Goal: Task Accomplishment & Management: Manage account settings

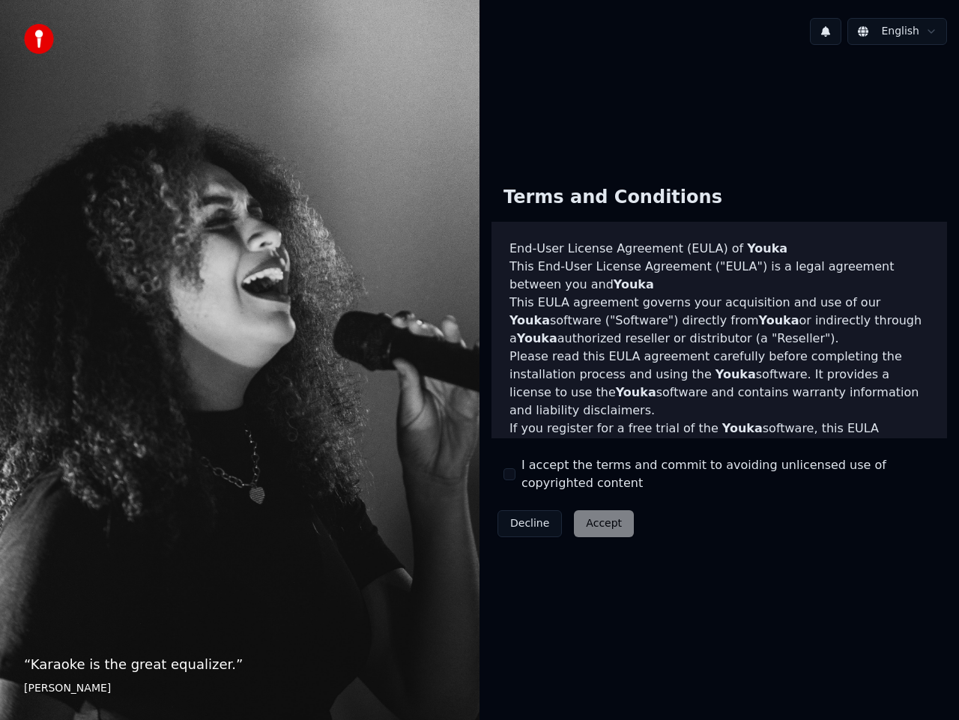
click at [510, 471] on button "I accept the terms and commit to avoiding unlicensed use of copyrighted content" at bounding box center [510, 474] width 12 height 12
click at [593, 528] on button "Accept" at bounding box center [604, 523] width 60 height 27
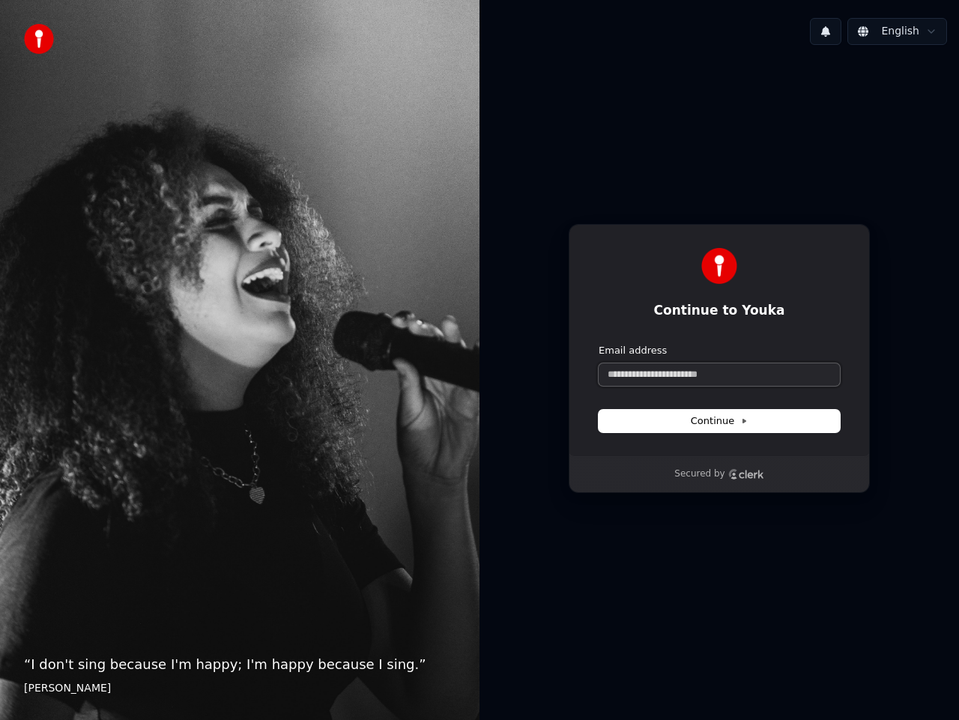
click at [645, 370] on input "Email address" at bounding box center [719, 375] width 241 height 22
click at [729, 421] on span "Continue" at bounding box center [719, 421] width 57 height 13
type input "**********"
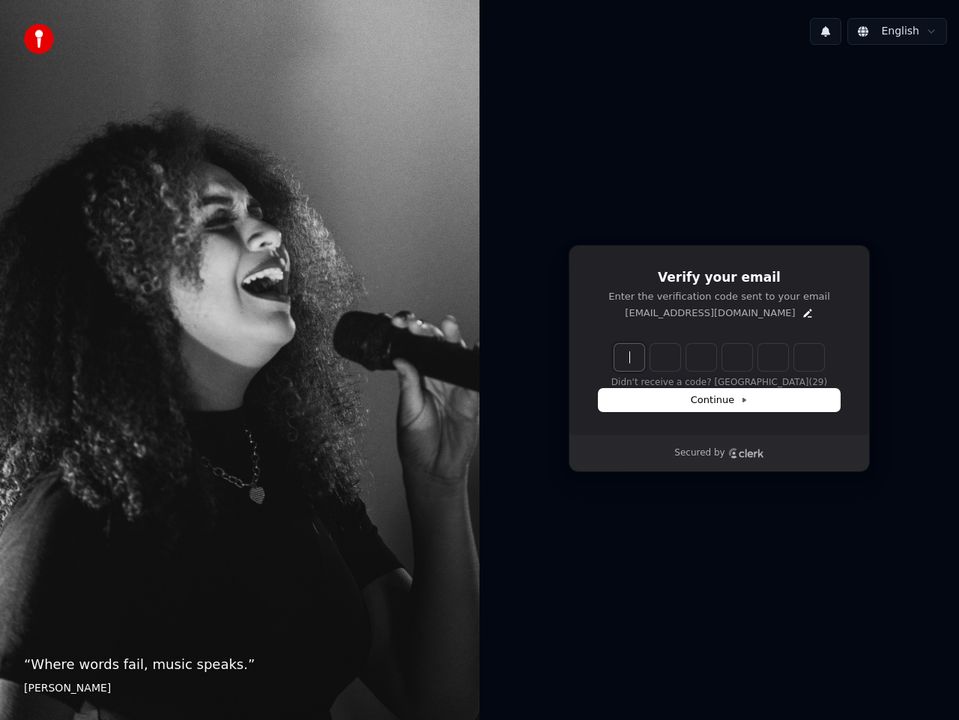
click at [623, 356] on input "Enter verification code" at bounding box center [735, 357] width 240 height 27
type input "******"
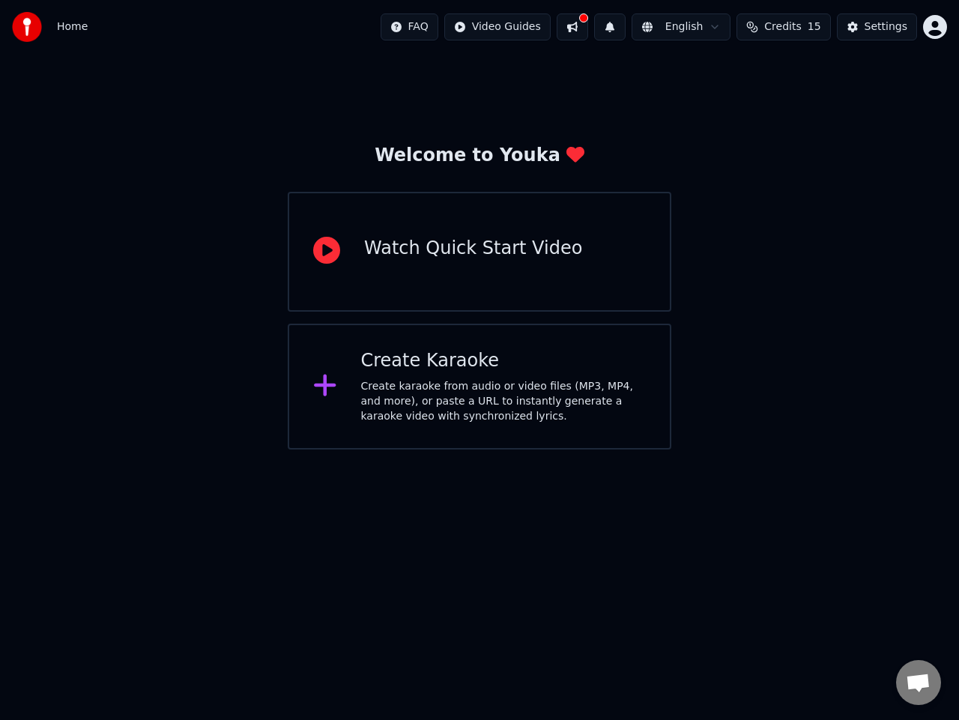
click at [554, 450] on html "Home FAQ Video Guides English Credits 15 Settings Welcome to Youka Watch Quick …" at bounding box center [479, 225] width 959 height 450
click at [857, 32] on button "Settings" at bounding box center [877, 26] width 80 height 27
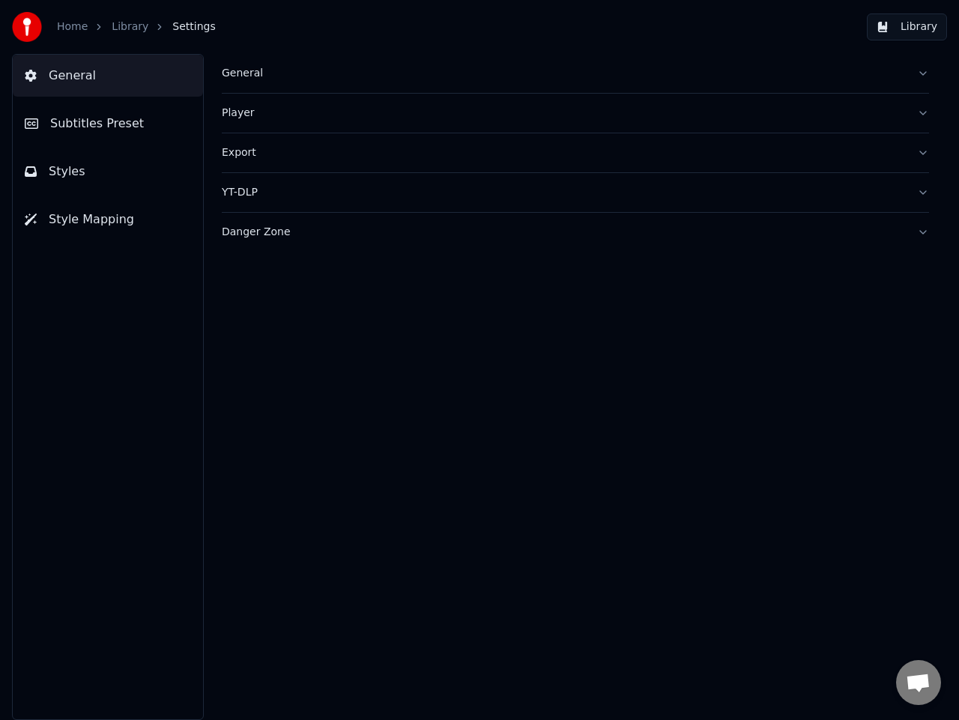
click at [172, 127] on button "Subtitles Preset" at bounding box center [108, 124] width 190 height 42
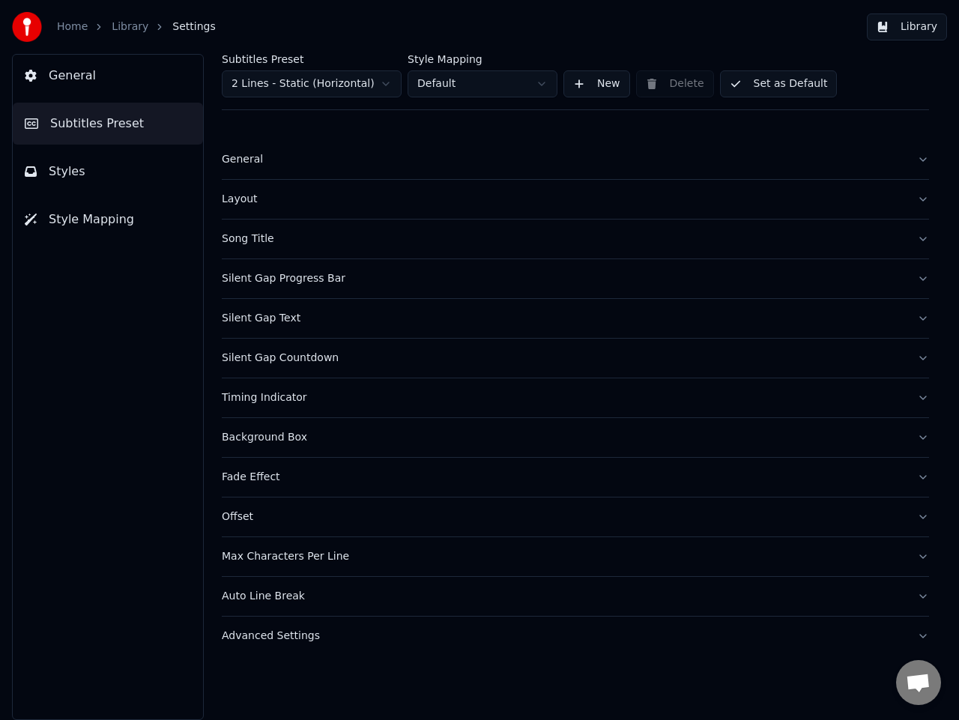
click at [162, 178] on button "Styles" at bounding box center [108, 172] width 190 height 42
click at [152, 217] on button "Style Mapping" at bounding box center [108, 220] width 190 height 42
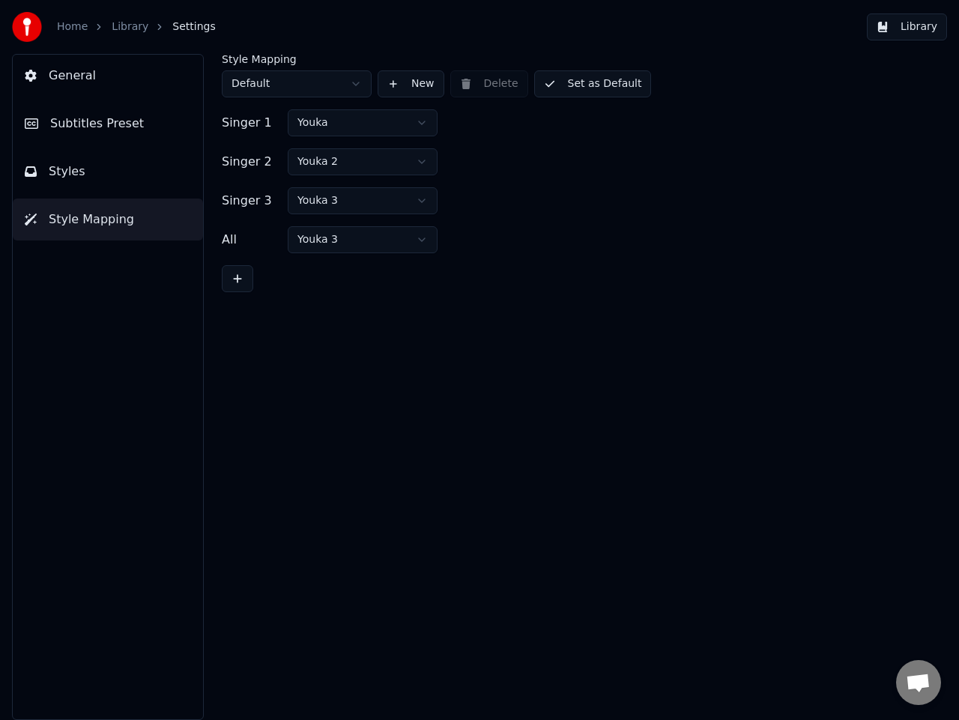
click at [152, 101] on div "General Subtitles Preset Styles Style Mapping" at bounding box center [108, 387] width 192 height 666
click at [155, 83] on button "General" at bounding box center [108, 76] width 190 height 42
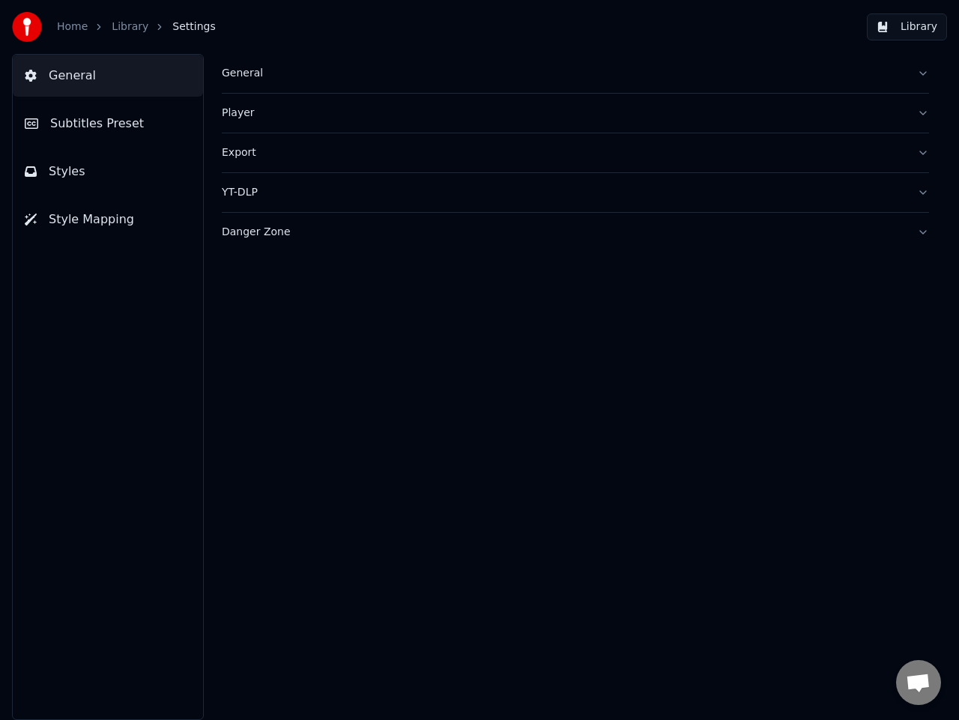
click at [266, 94] on button "Player" at bounding box center [576, 113] width 708 height 39
click at [278, 84] on button "General" at bounding box center [576, 73] width 708 height 39
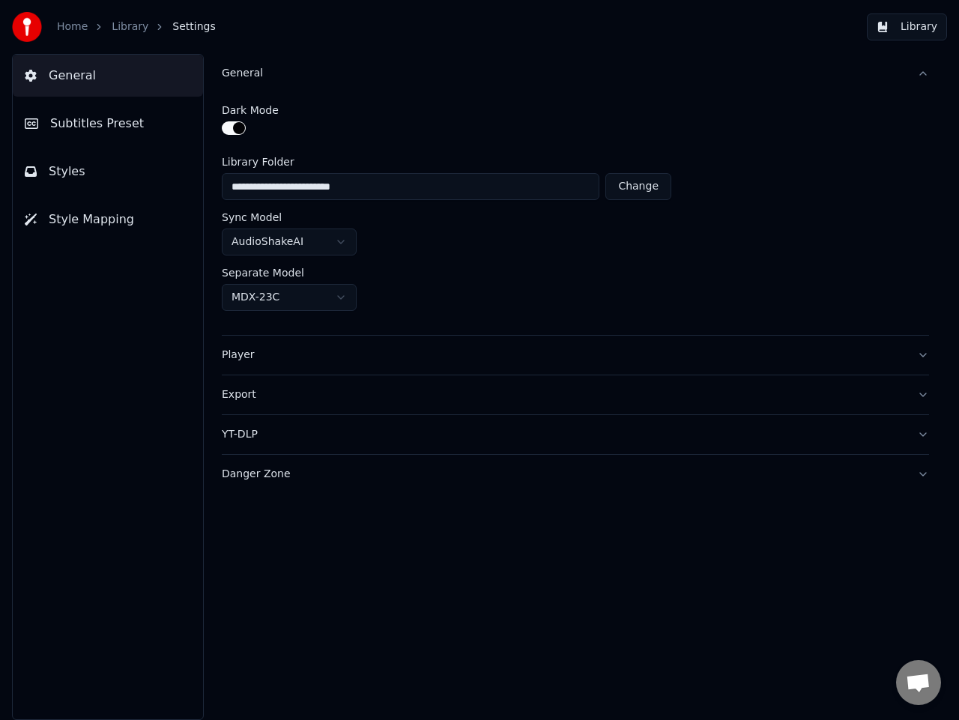
click at [295, 73] on div "General" at bounding box center [564, 73] width 684 height 15
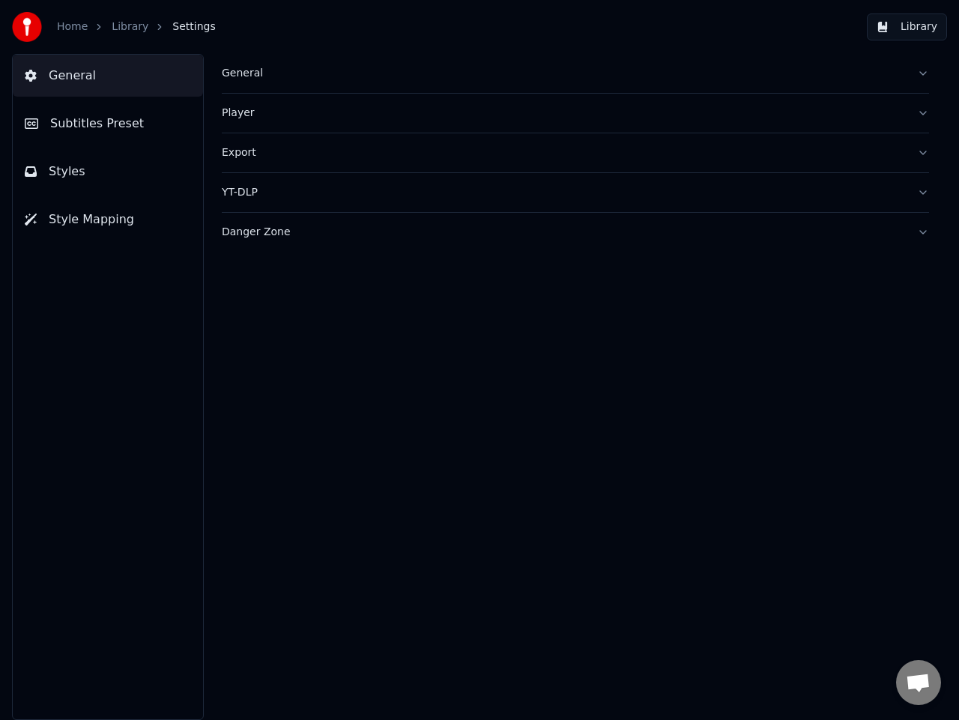
click at [295, 74] on div "General" at bounding box center [564, 73] width 684 height 15
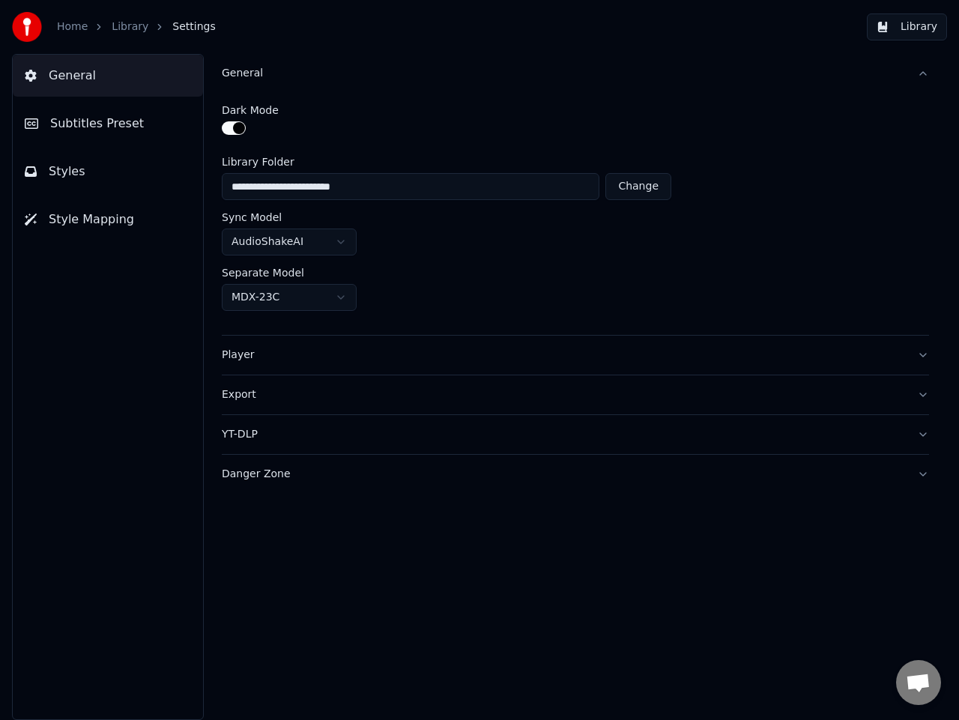
click at [618, 188] on button "Change" at bounding box center [639, 186] width 66 height 27
type input "***"
